Goal: Task Accomplishment & Management: Complete application form

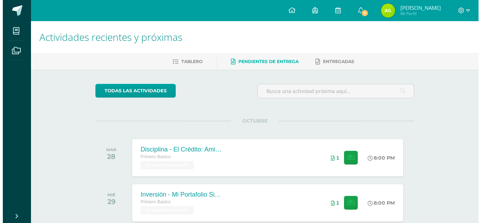
scroll to position [84, 0]
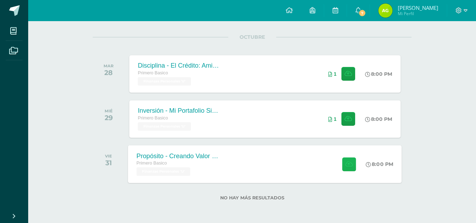
click at [344, 165] on button at bounding box center [349, 164] width 14 height 14
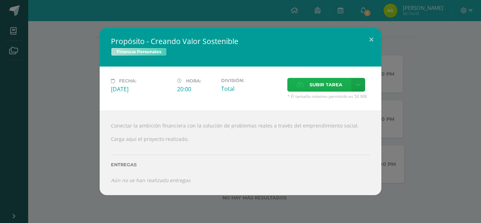
click at [321, 82] on span "Subir tarea" at bounding box center [326, 84] width 33 height 13
click at [0, 0] on input "Subir tarea" at bounding box center [0, 0] width 0 height 0
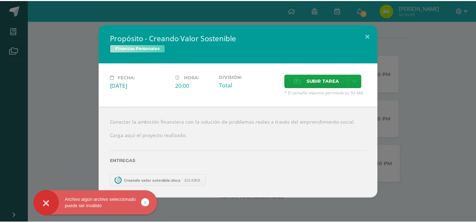
scroll to position [39, 0]
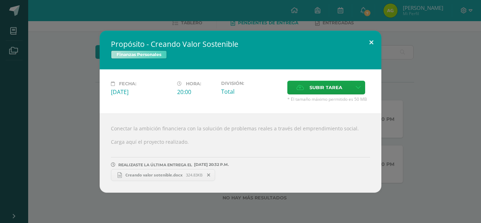
click at [368, 44] on button at bounding box center [372, 43] width 20 height 24
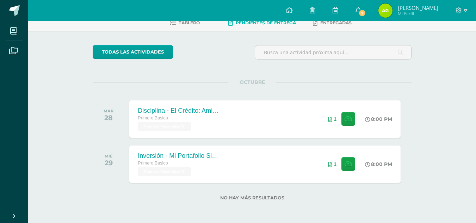
click at [191, 21] on div "Configuración Cerrar sesión Alan Renato Mi Perfil 7 7 Avisos 1716 avisos sin le…" at bounding box center [252, 10] width 448 height 21
click at [191, 25] on span "Tablero" at bounding box center [189, 22] width 21 height 5
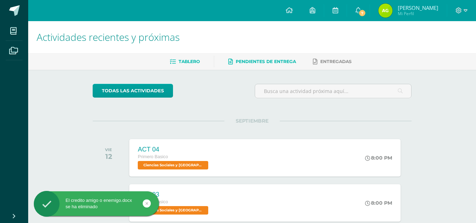
click at [280, 63] on span "Pendientes de entrega" at bounding box center [266, 61] width 60 height 5
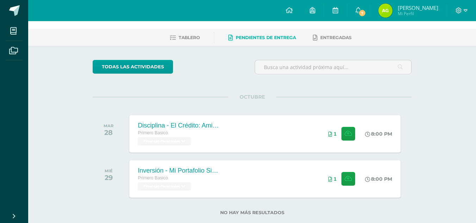
scroll to position [39, 0]
